Goal: Navigation & Orientation: Find specific page/section

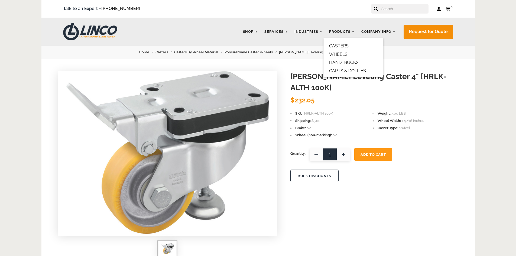
click at [346, 46] on link "CASTERS" at bounding box center [338, 45] width 19 height 5
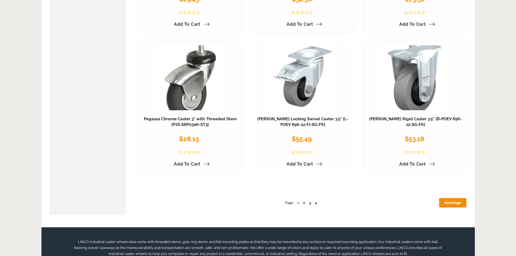
scroll to position [2788, 0]
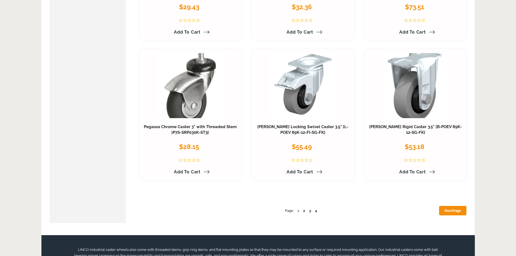
click at [443, 208] on link "Next Page" at bounding box center [452, 210] width 27 height 9
